Goal: Task Accomplishment & Management: Complete application form

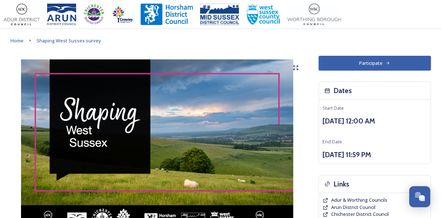
click at [160, 44] on div "Home Shaping West Sussex survey" at bounding box center [221, 40] width 420 height 9
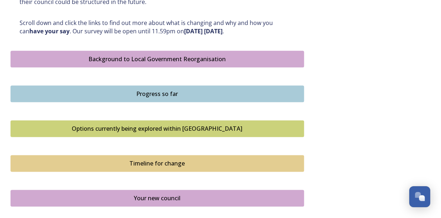
scroll to position [398, 0]
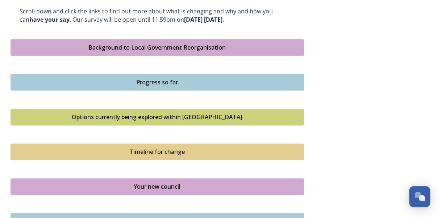
click at [175, 45] on div "Background to Local Government Reorganisation" at bounding box center [156, 47] width 285 height 9
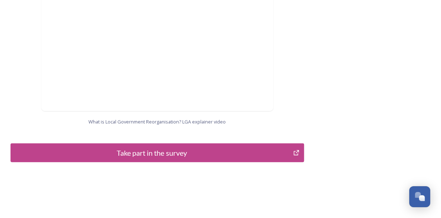
scroll to position [808, 0]
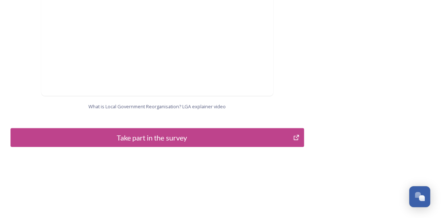
click at [184, 133] on div "Take part in the survey" at bounding box center [151, 137] width 275 height 11
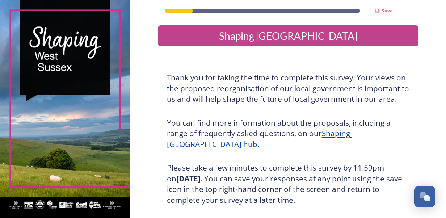
click at [209, 150] on div "Thank you for taking the time to complete this survey. Your views on the propos…" at bounding box center [287, 166] width 253 height 197
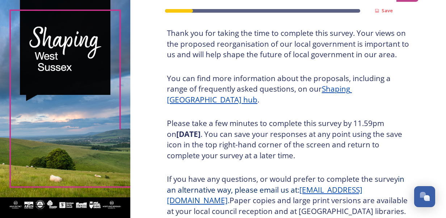
scroll to position [109, 0]
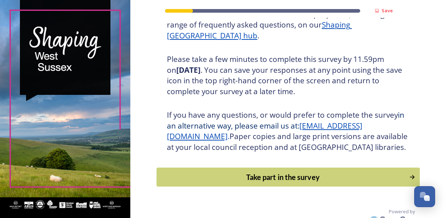
click at [232, 182] on div "Take part in the survey" at bounding box center [282, 177] width 245 height 11
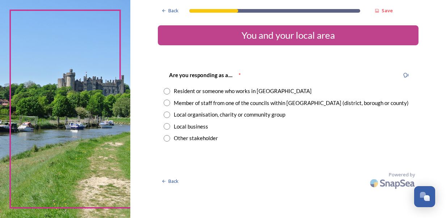
click at [219, 165] on div "Back Save You and your local area Are you responding as a.... * Resident or som…" at bounding box center [288, 96] width 261 height 192
click at [168, 102] on input "radio" at bounding box center [167, 103] width 7 height 7
radio input "true"
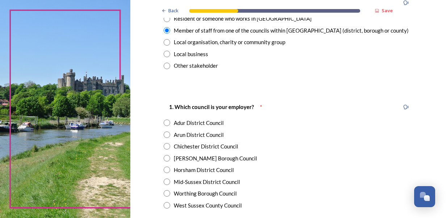
scroll to position [109, 0]
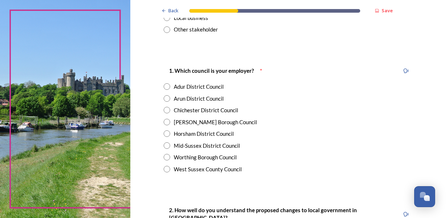
click at [166, 167] on input "radio" at bounding box center [167, 169] width 7 height 7
radio input "true"
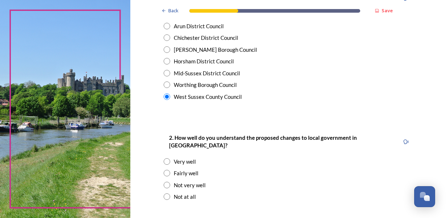
click at [164, 170] on input "radio" at bounding box center [167, 173] width 7 height 7
radio input "true"
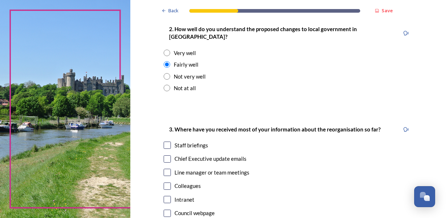
scroll to position [326, 0]
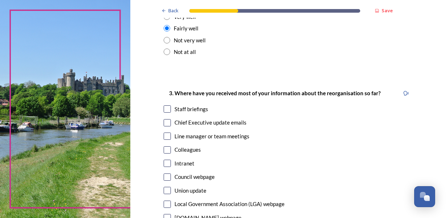
click at [164, 119] on input "checkbox" at bounding box center [167, 122] width 7 height 7
checkbox input "true"
click at [165, 105] on input "checkbox" at bounding box center [167, 108] width 7 height 7
checkbox input "true"
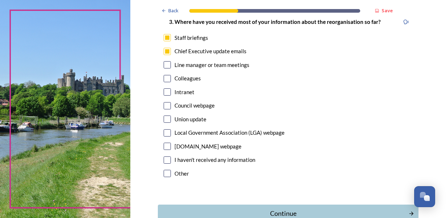
scroll to position [398, 0]
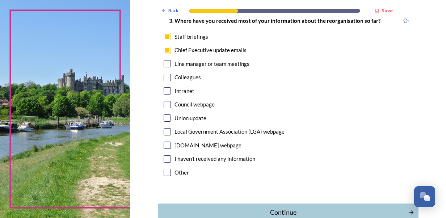
click at [167, 87] on input "checkbox" at bounding box center [167, 90] width 7 height 7
checkbox input "true"
drag, startPoint x: 344, startPoint y: 206, endPoint x: 338, endPoint y: 203, distance: 7.0
click at [343, 207] on div "Continue" at bounding box center [283, 212] width 243 height 10
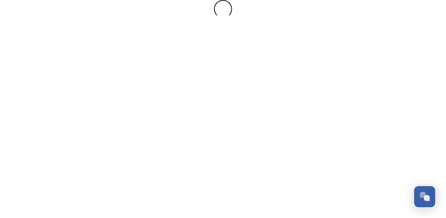
scroll to position [0, 0]
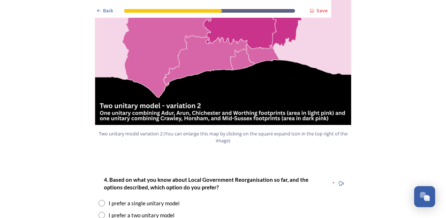
scroll to position [905, 0]
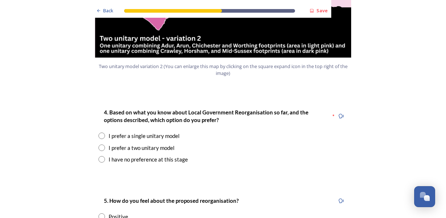
click at [98, 144] on input "radio" at bounding box center [101, 147] width 7 height 7
radio input "true"
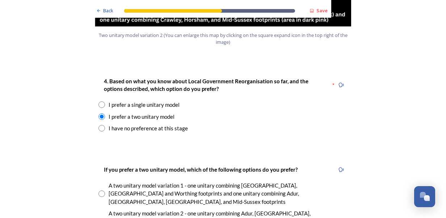
scroll to position [978, 0]
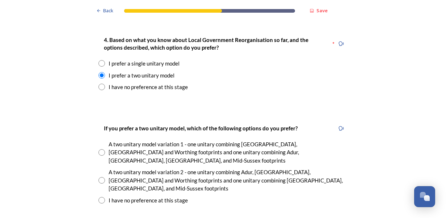
click at [99, 177] on input "radio" at bounding box center [101, 180] width 7 height 7
radio input "true"
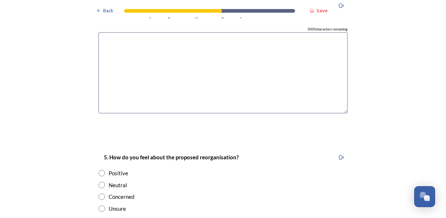
scroll to position [1231, 0]
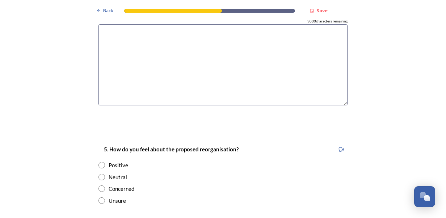
click at [99, 174] on input "radio" at bounding box center [101, 177] width 7 height 7
radio input "true"
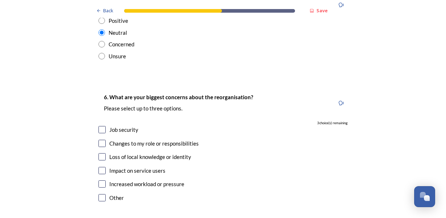
scroll to position [1376, 0]
click at [101, 139] on input "checkbox" at bounding box center [101, 142] width 7 height 7
checkbox input "true"
click at [98, 180] on input "checkbox" at bounding box center [101, 183] width 7 height 7
checkbox input "true"
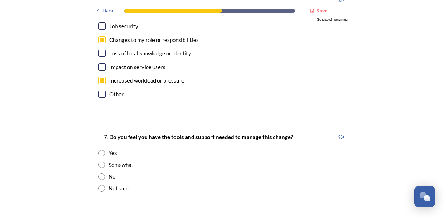
scroll to position [1485, 0]
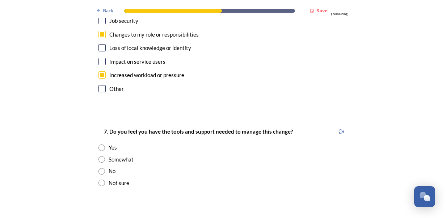
click at [99, 156] on input "radio" at bounding box center [101, 159] width 7 height 7
radio input "true"
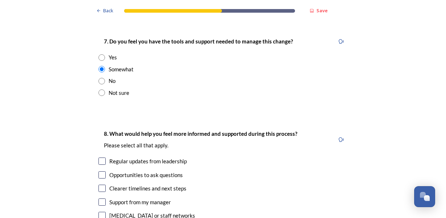
scroll to position [1593, 0]
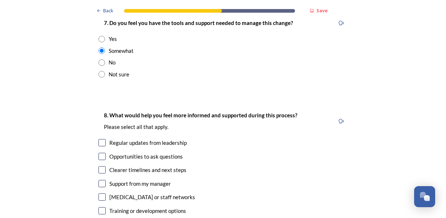
click at [98, 139] on input "checkbox" at bounding box center [101, 142] width 7 height 7
checkbox input "true"
click at [100, 166] on input "checkbox" at bounding box center [101, 169] width 7 height 7
checkbox input "true"
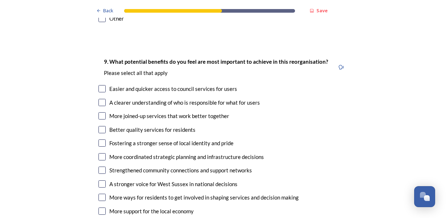
scroll to position [1810, 0]
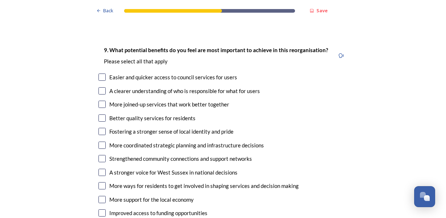
click at [98, 142] on input "checkbox" at bounding box center [101, 145] width 7 height 7
checkbox input "true"
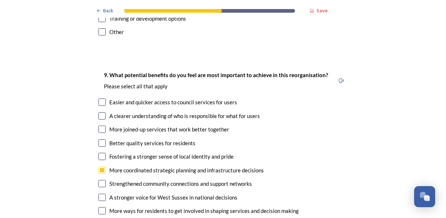
scroll to position [1774, 0]
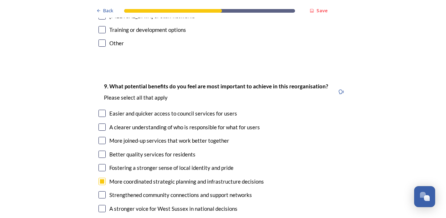
click at [100, 123] on input "checkbox" at bounding box center [101, 126] width 7 height 7
checkbox input "true"
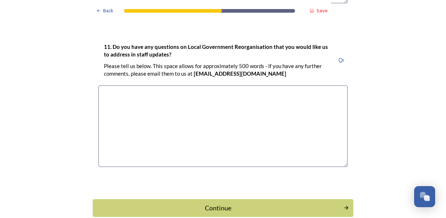
scroll to position [2212, 0]
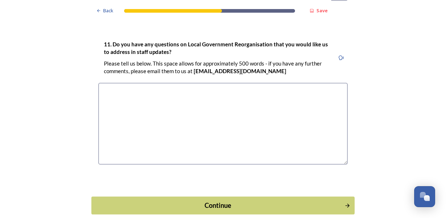
click at [223, 196] on button "Continue" at bounding box center [222, 205] width 263 height 18
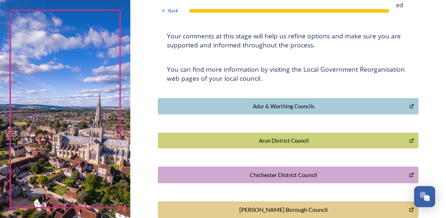
scroll to position [0, 0]
